Goal: Check status: Check status

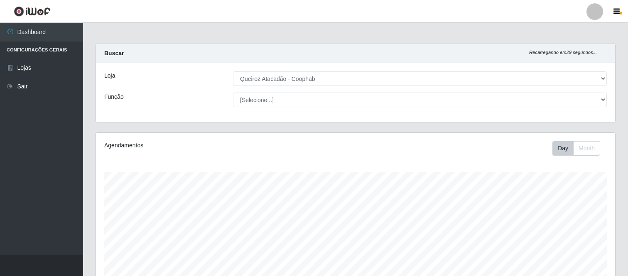
select select "463"
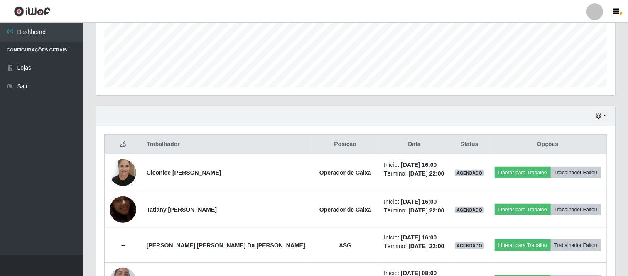
scroll to position [209, 0]
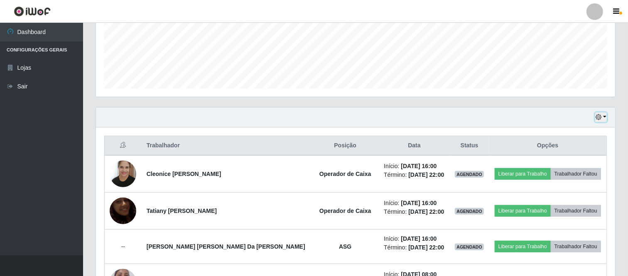
click at [605, 118] on button "button" at bounding box center [601, 118] width 12 height 10
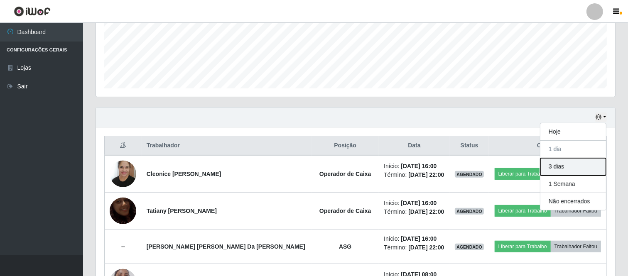
click at [577, 169] on button "3 dias" at bounding box center [573, 166] width 66 height 17
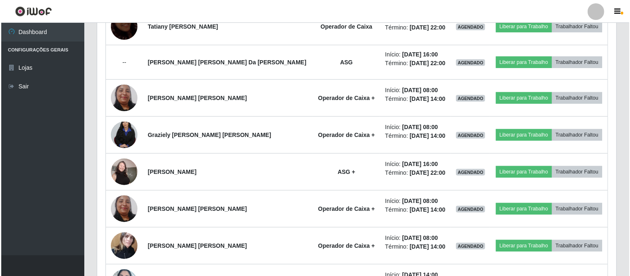
scroll to position [485, 0]
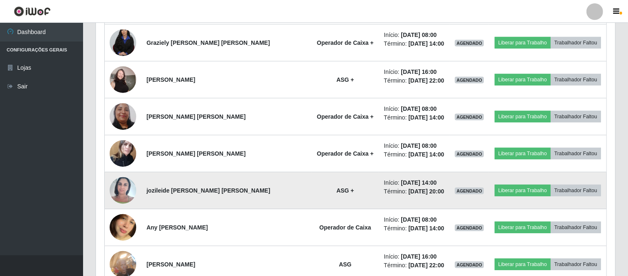
click at [127, 189] on img at bounding box center [123, 190] width 27 height 35
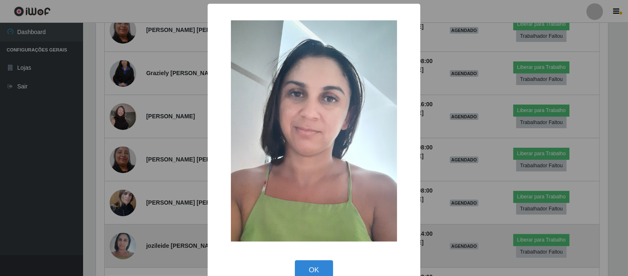
scroll to position [172, 514]
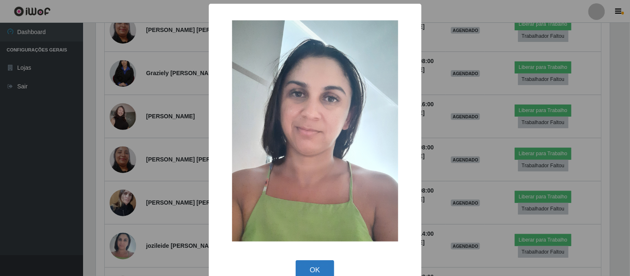
click at [322, 270] on button "OK" at bounding box center [315, 270] width 39 height 20
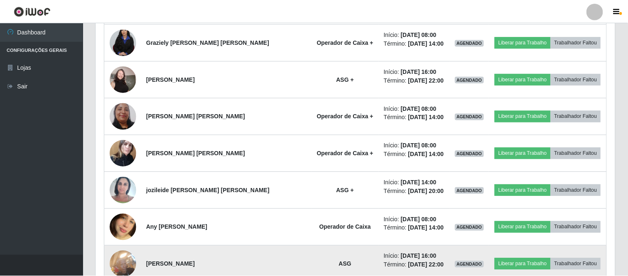
scroll to position [172, 519]
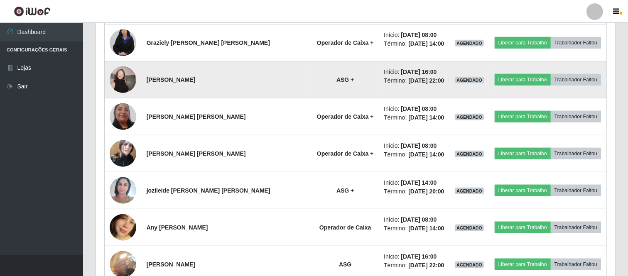
click at [130, 76] on img at bounding box center [123, 79] width 27 height 35
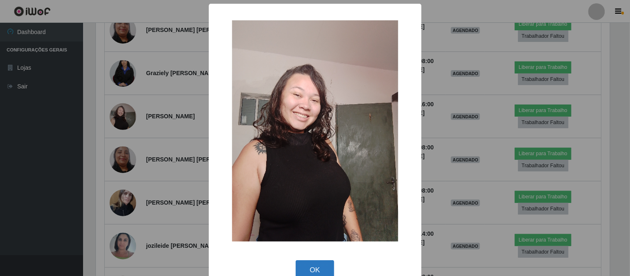
click at [312, 267] on button "OK" at bounding box center [315, 270] width 39 height 20
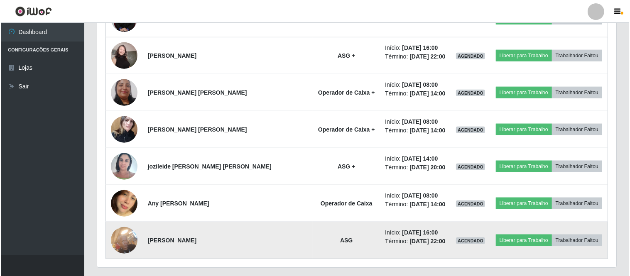
scroll to position [532, 0]
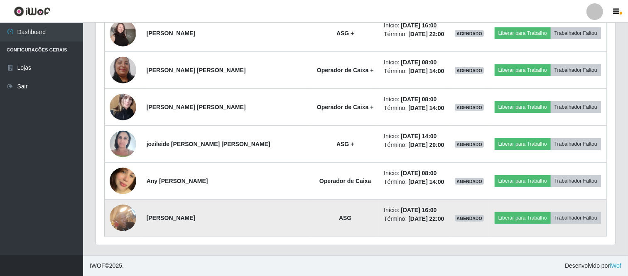
click at [122, 218] on img at bounding box center [123, 217] width 27 height 35
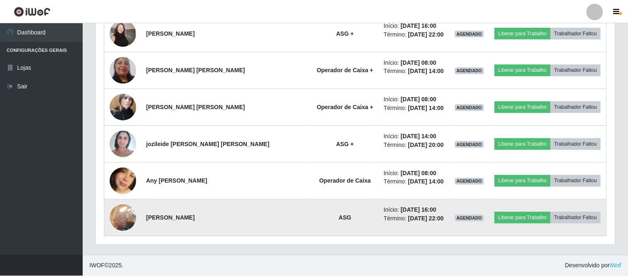
scroll to position [172, 514]
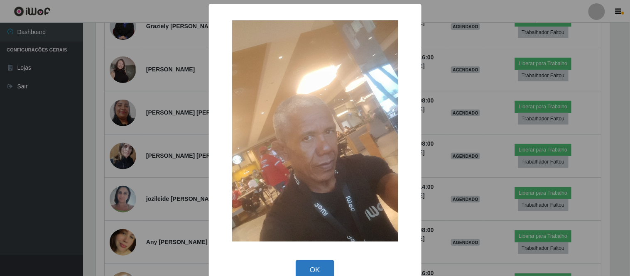
click at [326, 271] on button "OK" at bounding box center [315, 270] width 39 height 20
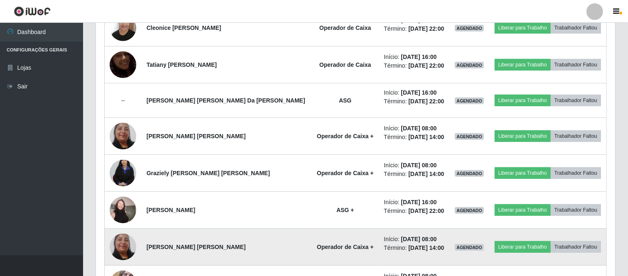
scroll to position [255, 0]
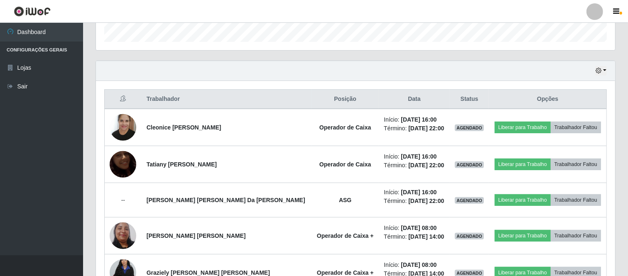
click at [608, 72] on div "Hoje 1 dia 3 dias 1 Semana Não encerrados" at bounding box center [355, 71] width 519 height 20
click at [605, 69] on button "button" at bounding box center [601, 71] width 12 height 10
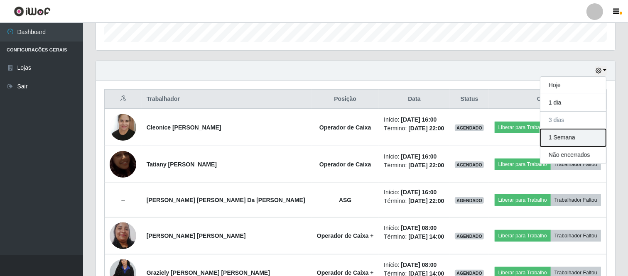
click at [574, 144] on button "1 Semana" at bounding box center [573, 137] width 66 height 17
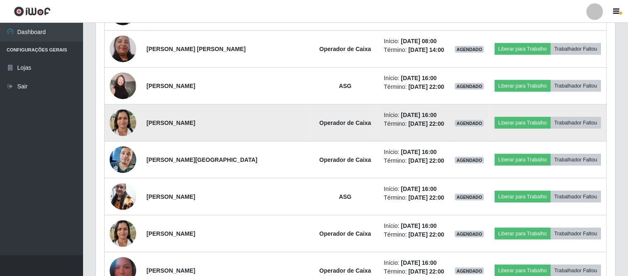
scroll to position [865, 0]
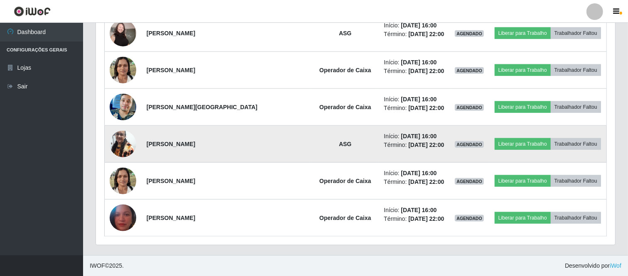
click at [123, 140] on img at bounding box center [123, 143] width 27 height 35
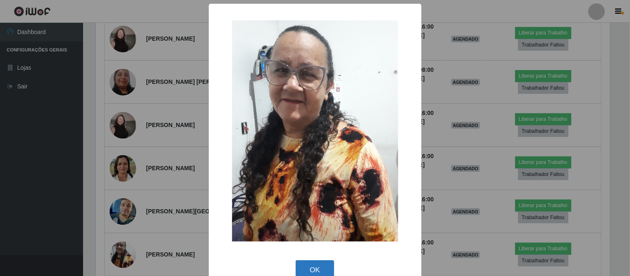
click at [314, 267] on button "OK" at bounding box center [315, 270] width 39 height 20
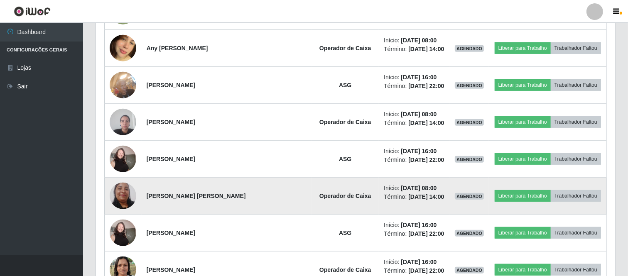
scroll to position [680, 0]
